Goal: Use online tool/utility

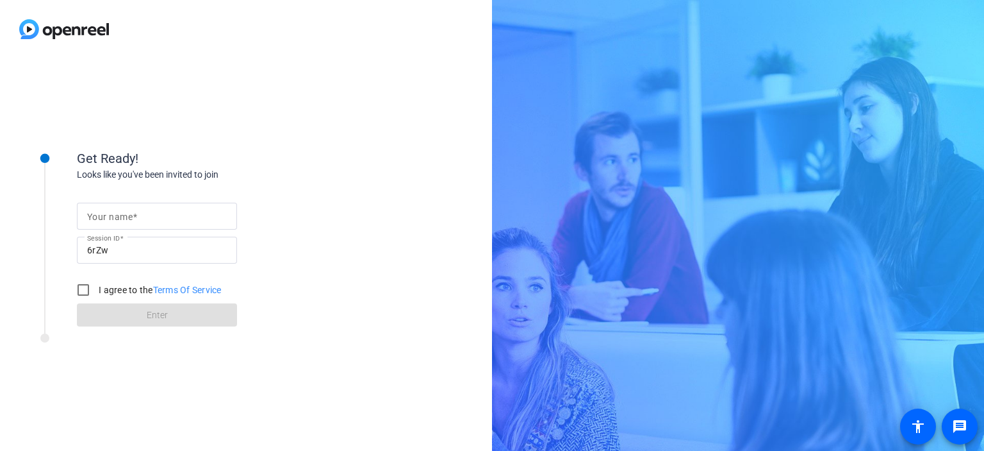
click at [108, 223] on input "Your name" at bounding box center [157, 215] width 140 height 15
type input "[PERSON_NAME]"
click at [81, 288] on input "I agree to the Terms Of Service" at bounding box center [84, 290] width 26 height 26
checkbox input "true"
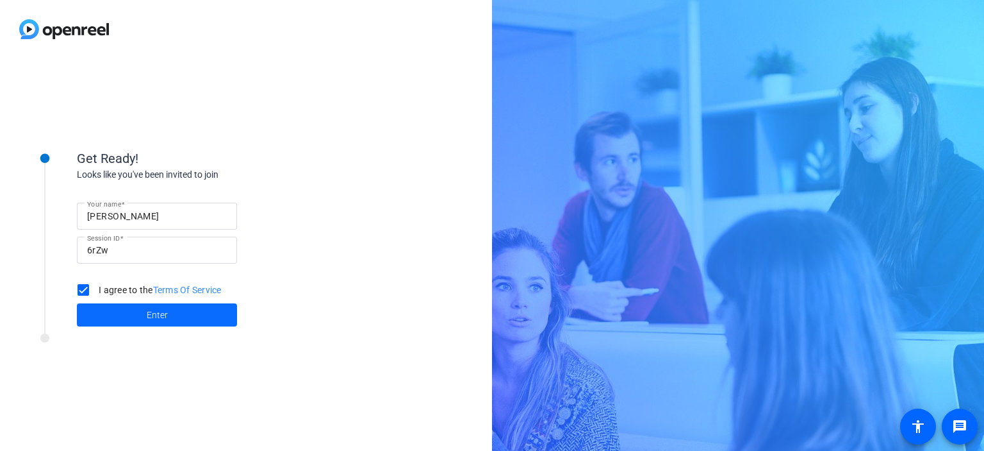
click at [149, 315] on span "Enter" at bounding box center [157, 314] width 21 height 13
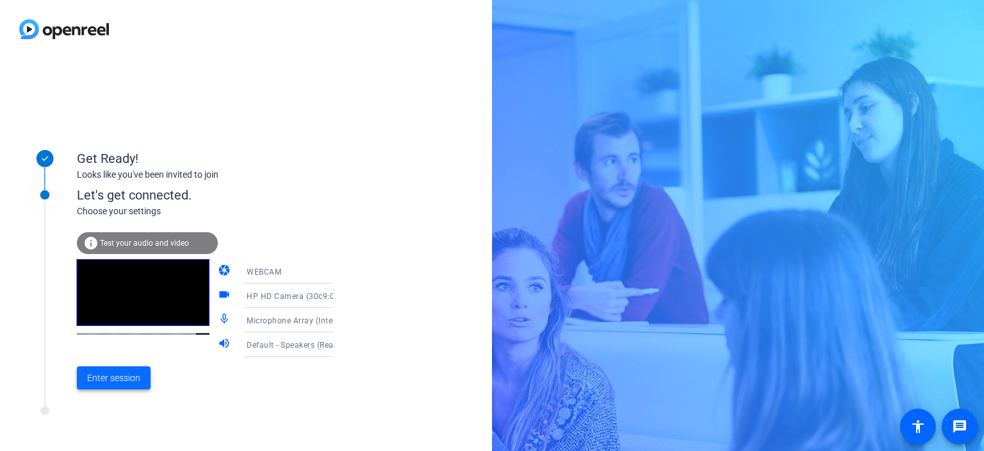
click at [118, 384] on span "Enter session" at bounding box center [113, 377] width 53 height 13
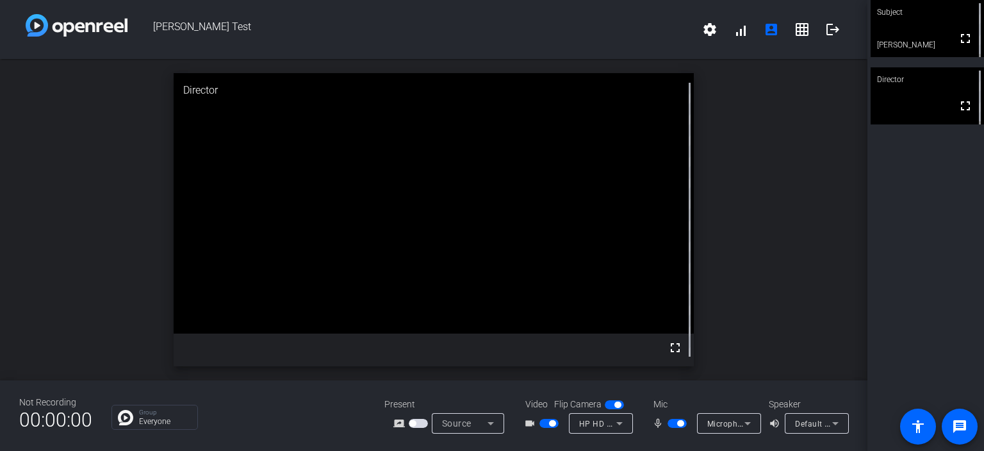
click at [283, 25] on span "[PERSON_NAME] Test" at bounding box center [411, 29] width 567 height 31
click at [353, 333] on video at bounding box center [434, 203] width 520 height 260
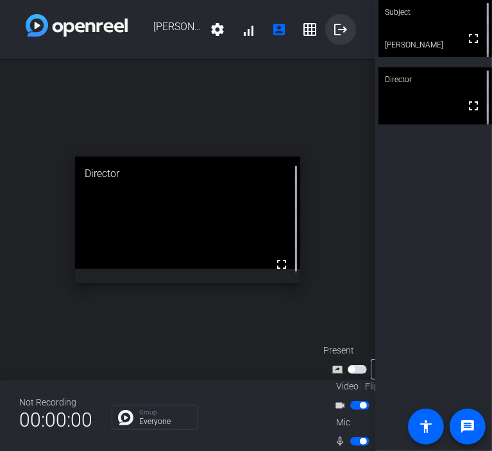
click at [333, 29] on mat-icon "logout" at bounding box center [340, 29] width 15 height 15
